Goal: Task Accomplishment & Management: Use online tool/utility

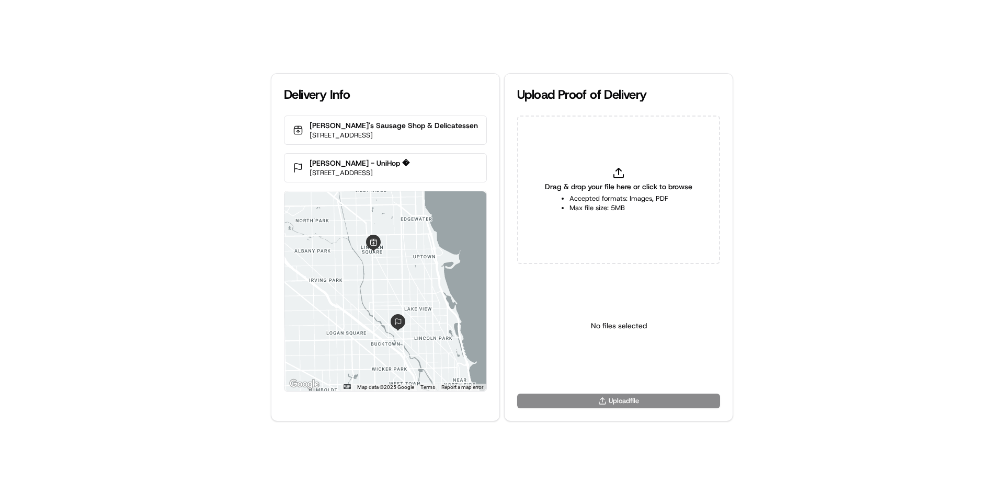
click at [660, 185] on span "Drag & drop your file here or click to browse" at bounding box center [618, 186] width 147 height 10
type input "C:\fakepath\HandedToCustomer (1).png"
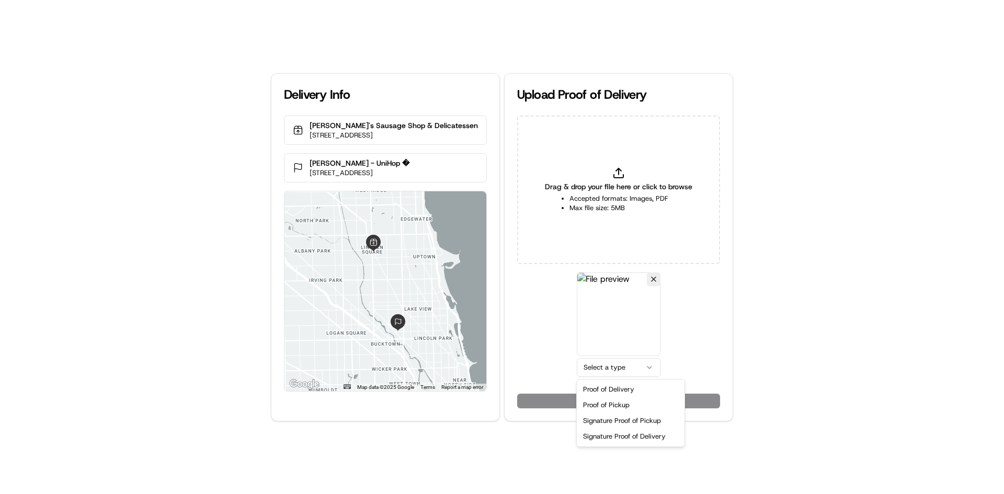
click at [608, 361] on html "Delivery Info Gene's Sausage Shop & Delicatessen [STREET_ADDRESS] [PERSON_NAME]…" at bounding box center [502, 247] width 1004 height 494
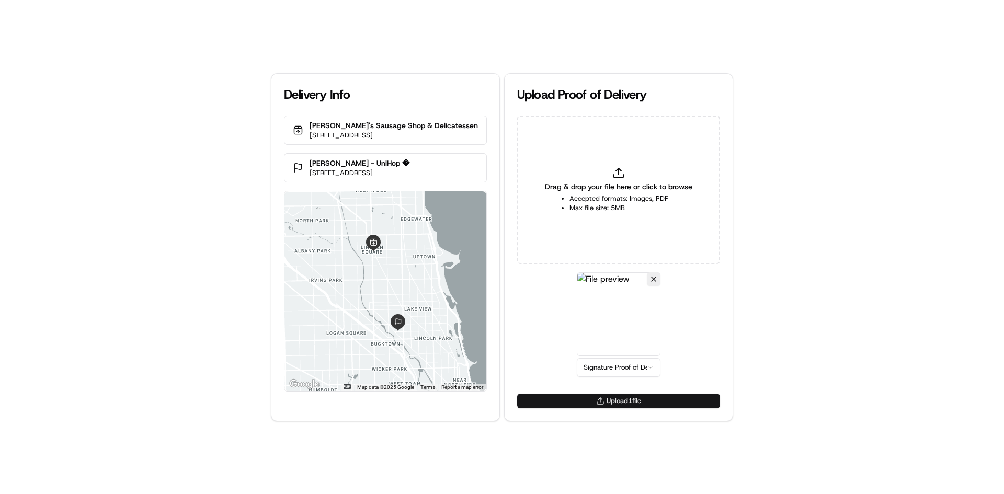
click at [628, 405] on button "Upload 1 file" at bounding box center [618, 401] width 203 height 15
